Goal: Use online tool/utility: Utilize a website feature to perform a specific function

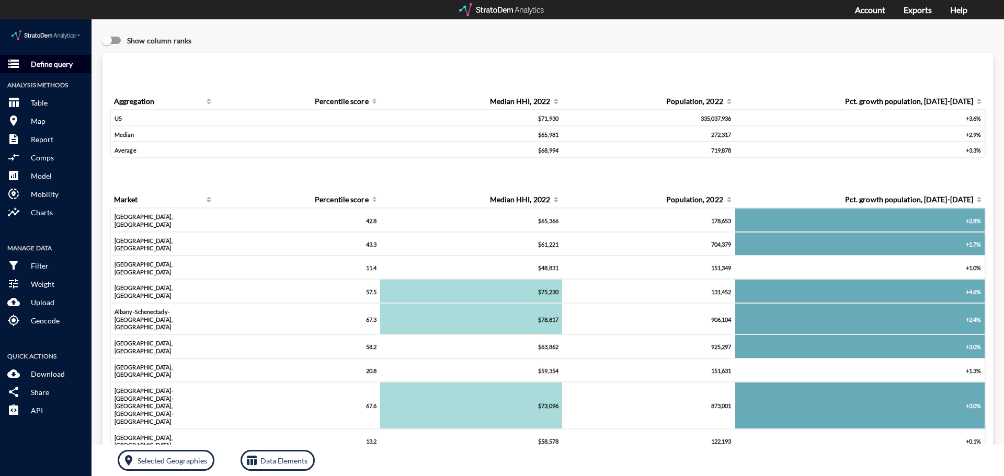
click button "storage Define query"
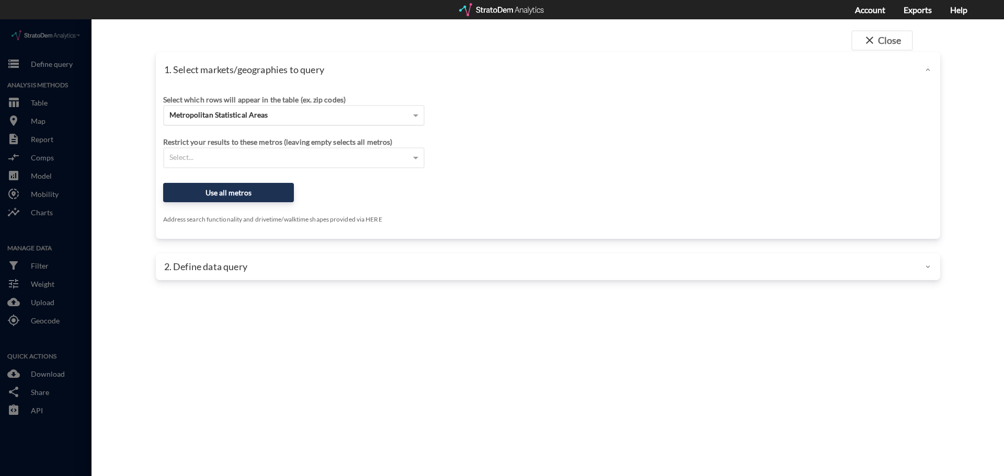
click div "Metropolitan Statistical Areas"
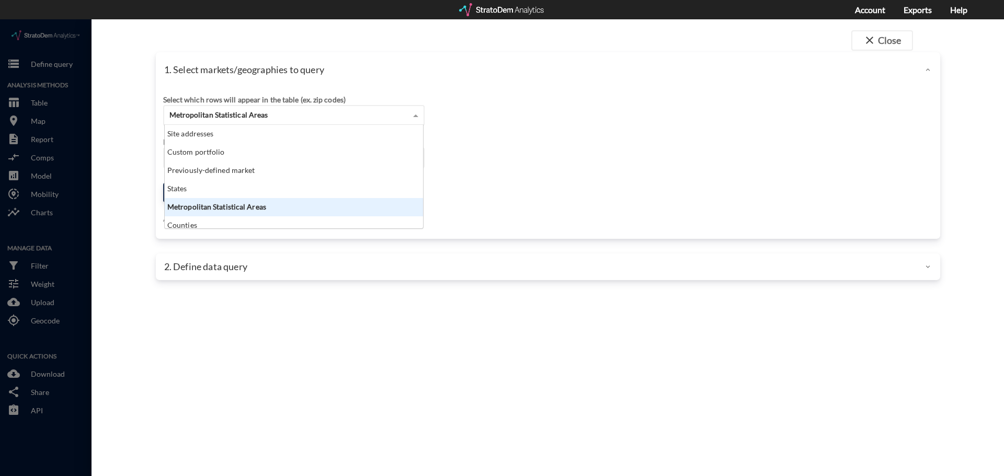
scroll to position [96, 252]
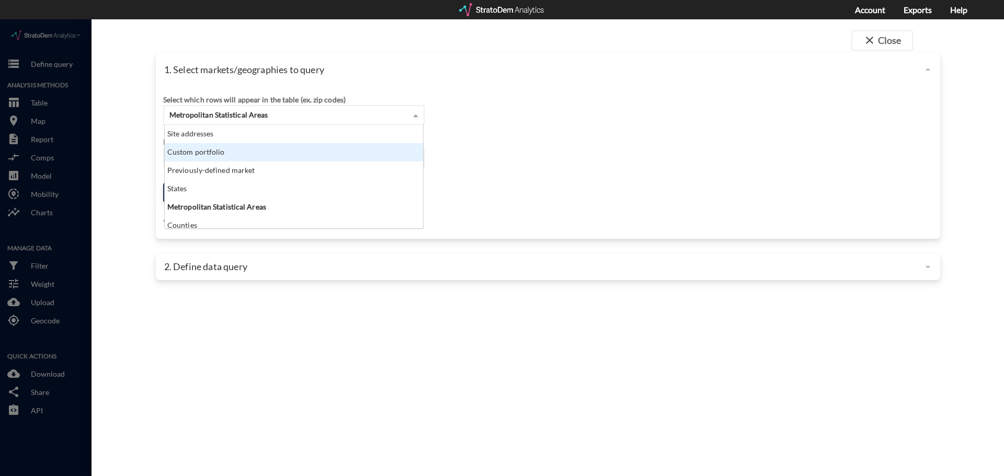
click div "Custom portfolio"
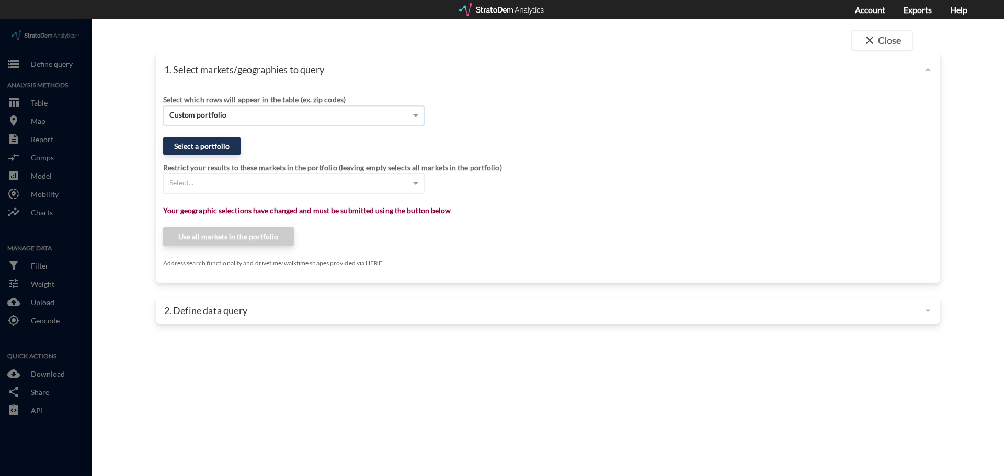
click div "Custom portfolio"
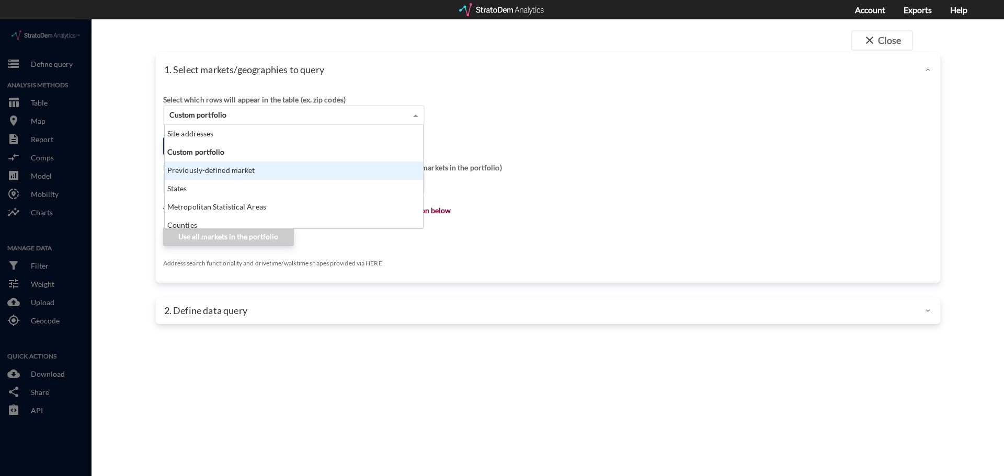
click div "Previously-defined market"
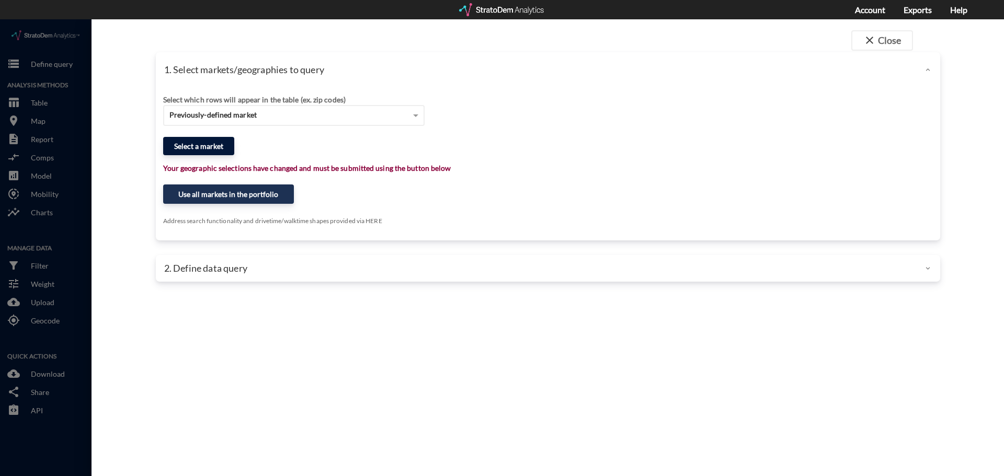
click button "Select a market"
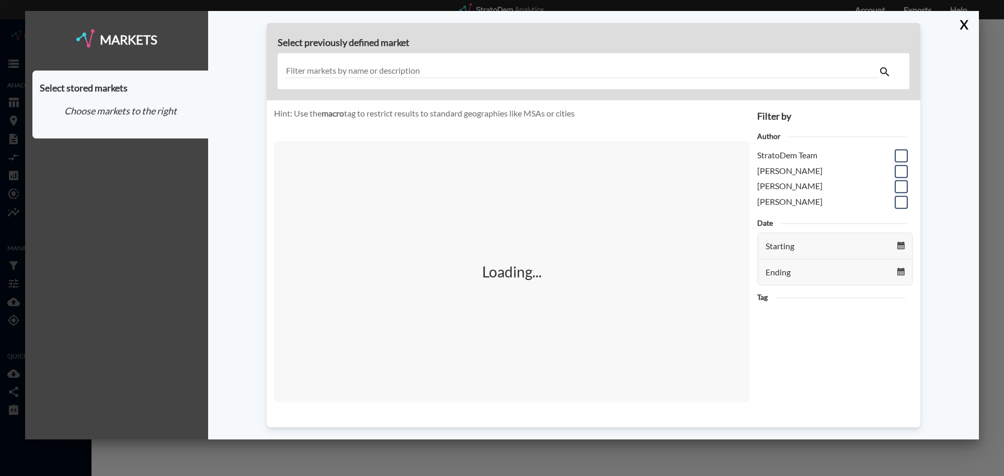
click at [372, 72] on input "text" at bounding box center [581, 71] width 593 height 14
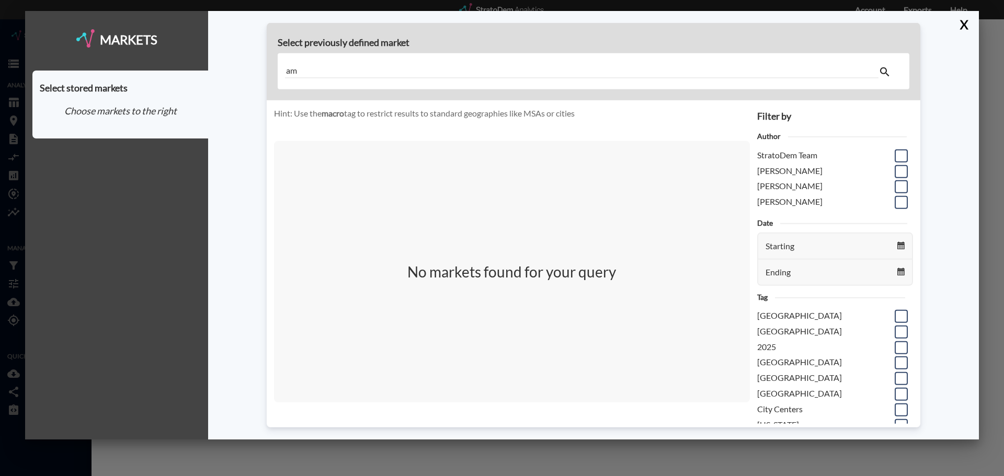
type input "a"
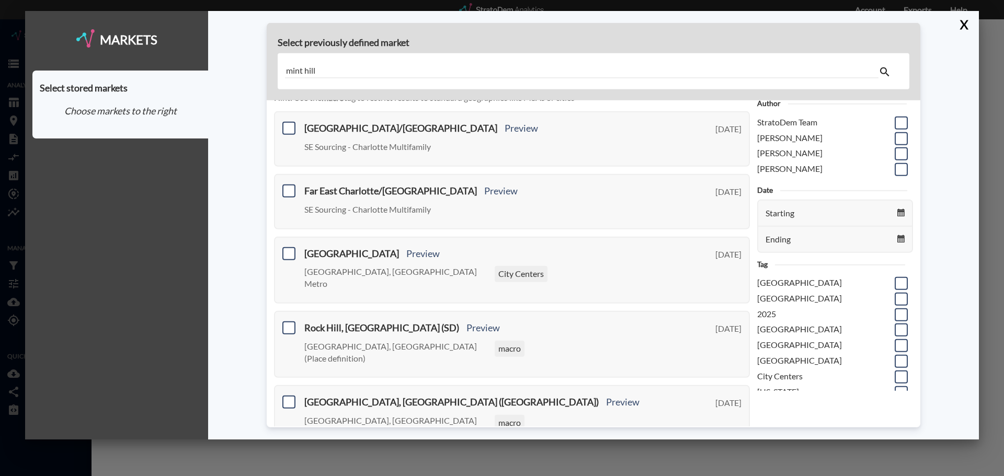
scroll to position [0, 0]
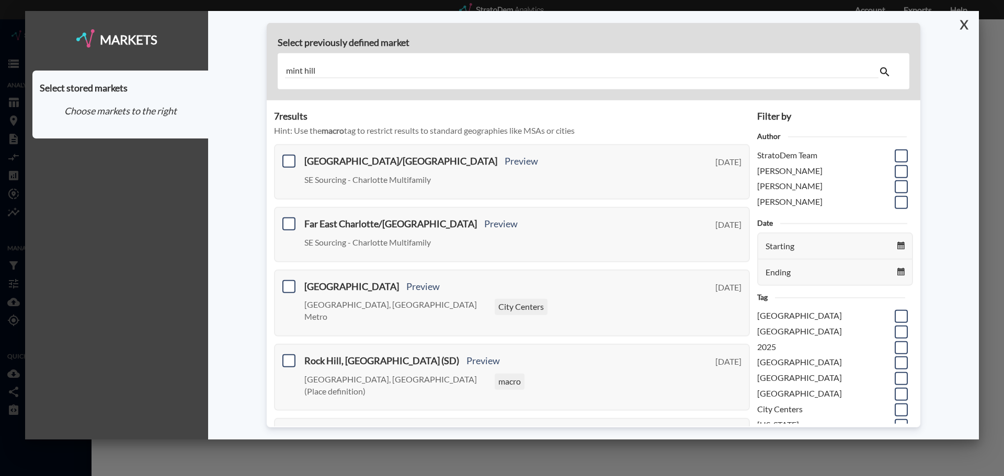
type input "mint hill"
click at [964, 28] on button "X" at bounding box center [962, 24] width 18 height 27
